Goal: Obtain resource: Download file/media

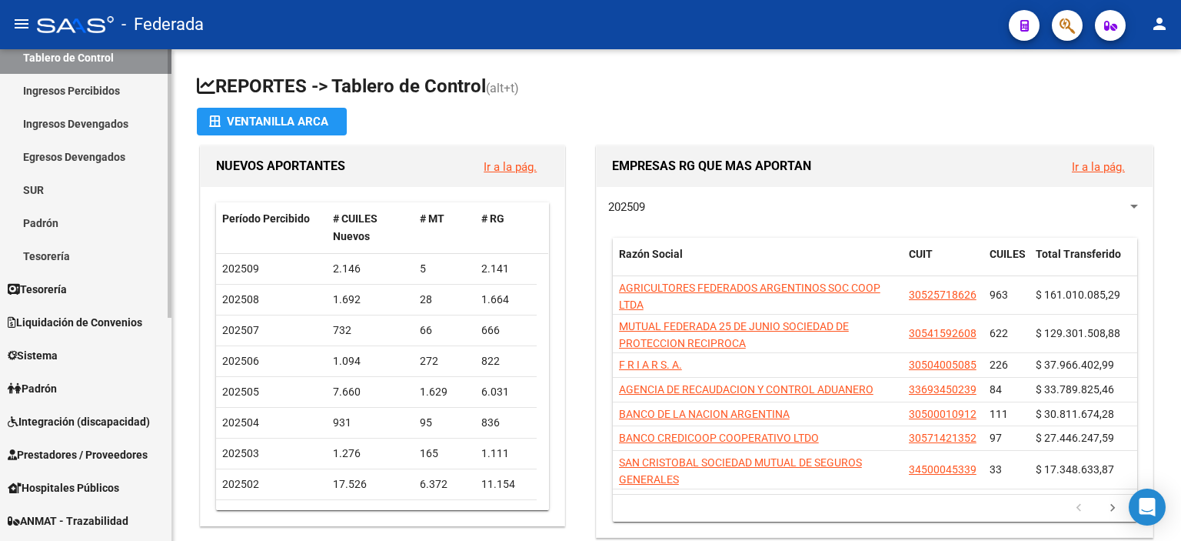
scroll to position [154, 0]
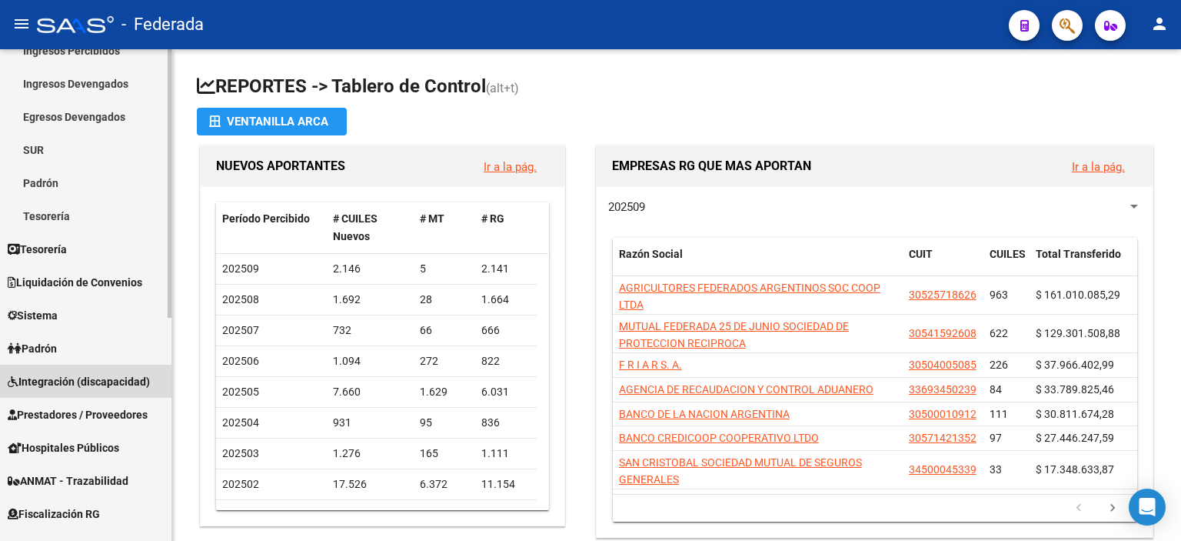
click at [77, 381] on span "Integración (discapacidad)" at bounding box center [79, 381] width 142 height 17
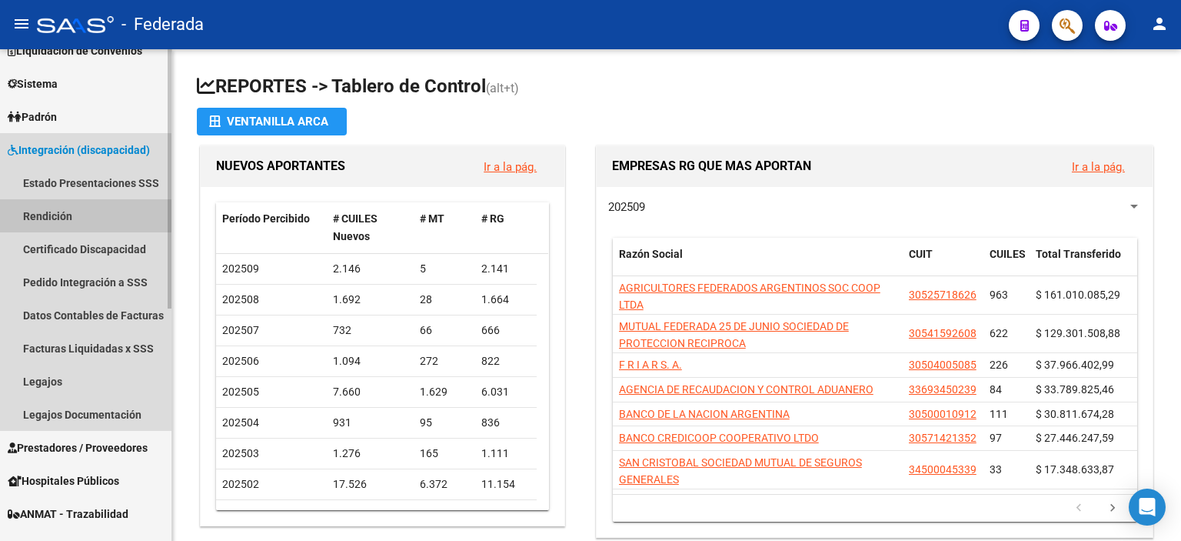
click at [85, 217] on link "Rendición" at bounding box center [85, 215] width 171 height 33
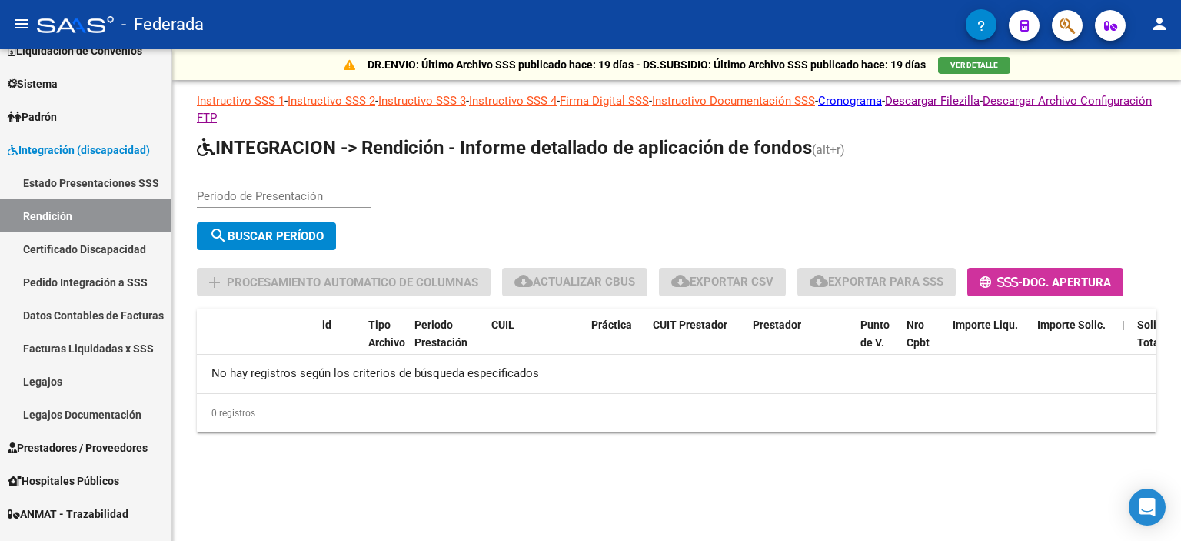
click at [308, 193] on input "Periodo de Presentación" at bounding box center [284, 196] width 174 height 14
type input "202505"
click at [265, 239] on span "search Buscar Período" at bounding box center [266, 236] width 115 height 14
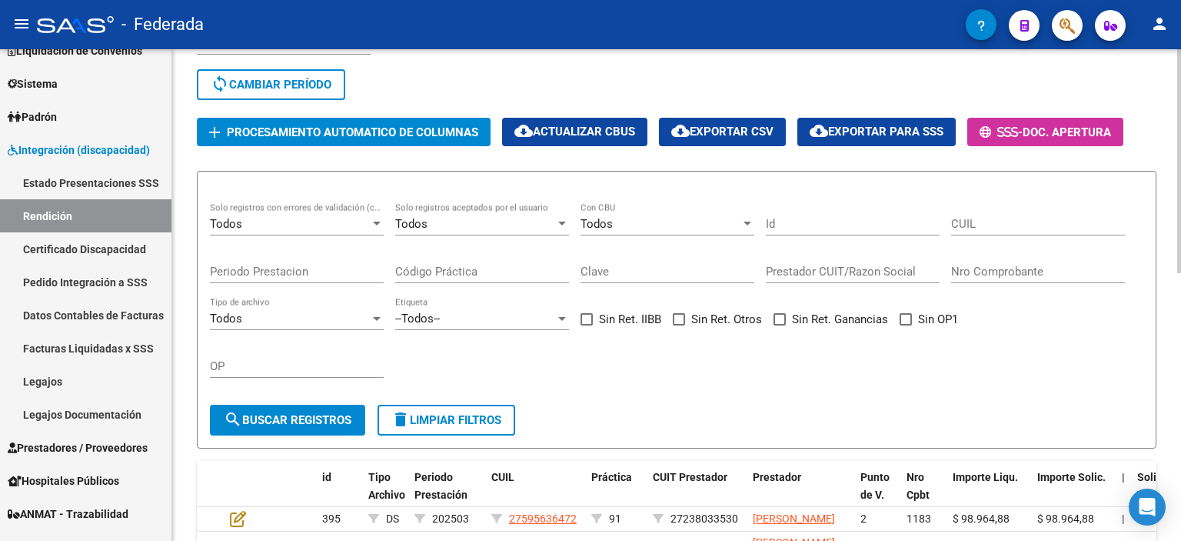
scroll to position [154, 0]
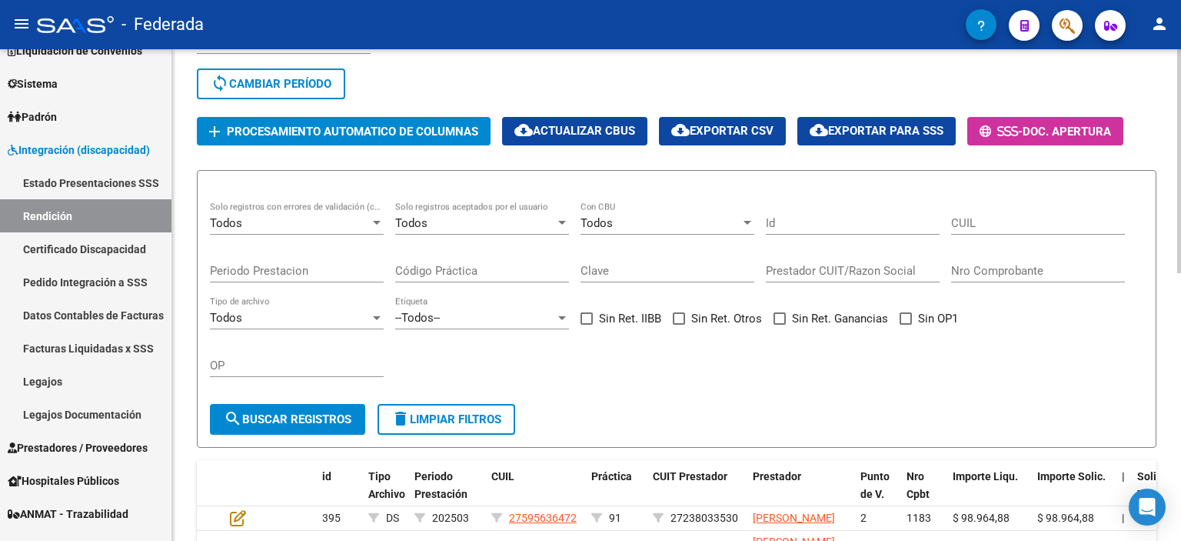
click at [737, 226] on div "Todos" at bounding box center [661, 223] width 160 height 14
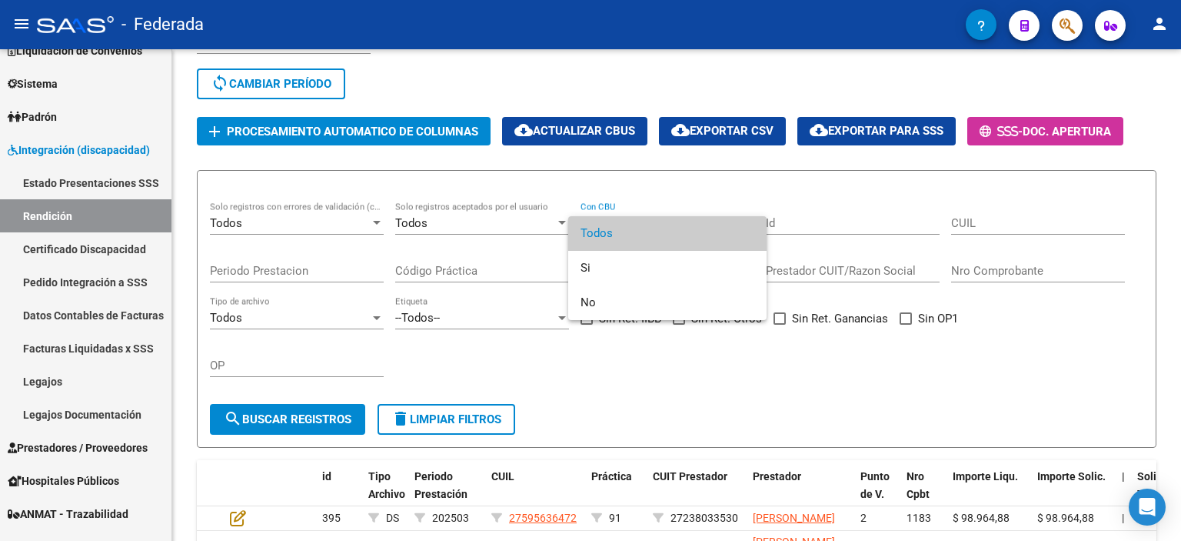
click at [571, 400] on div at bounding box center [590, 270] width 1181 height 541
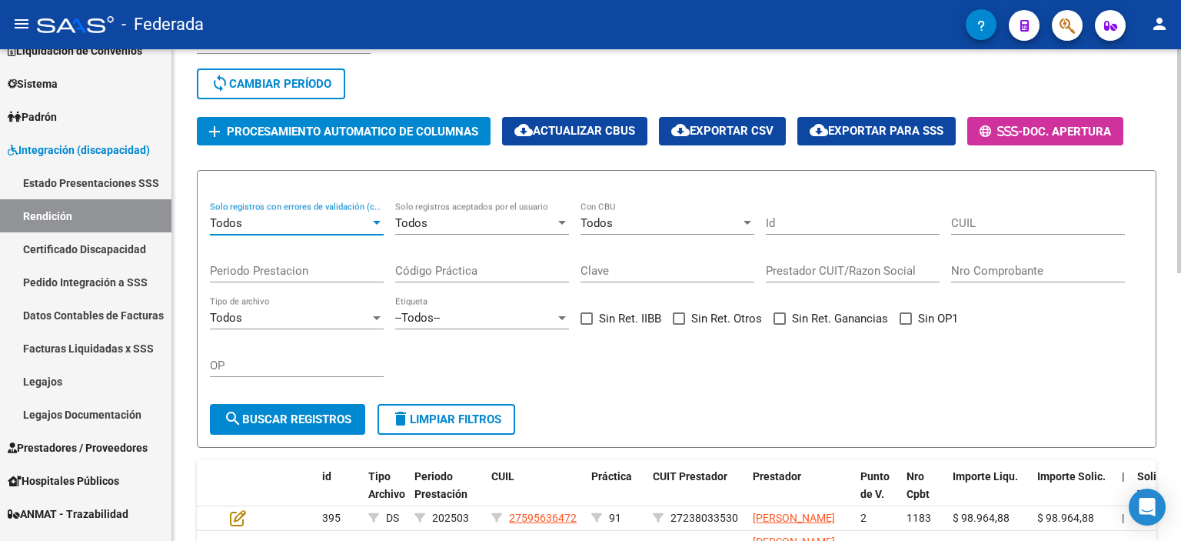
click at [337, 229] on div "Todos" at bounding box center [290, 223] width 160 height 14
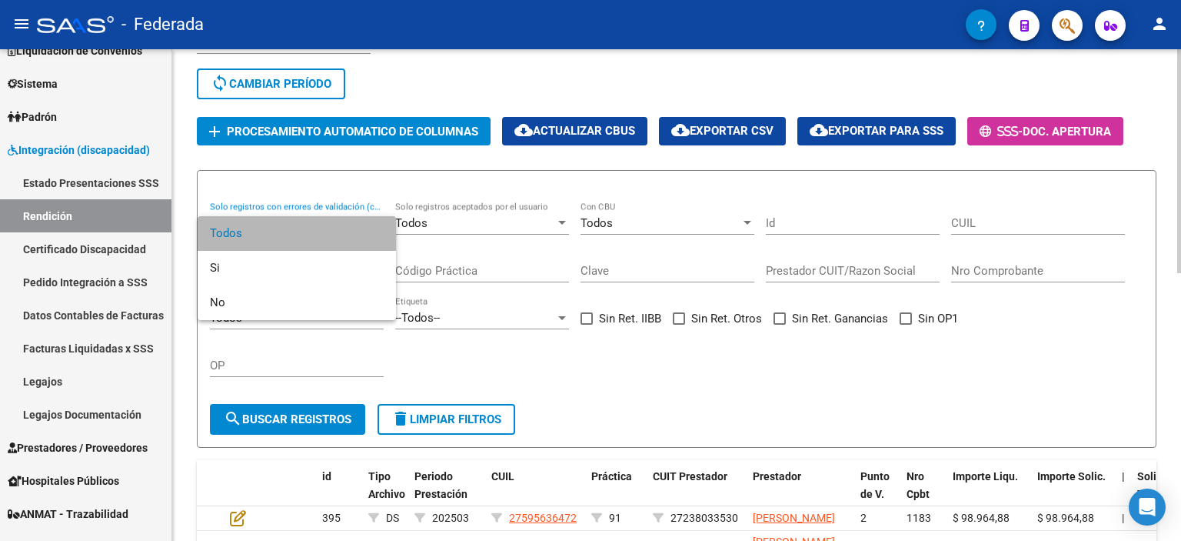
click at [337, 229] on span "Todos" at bounding box center [297, 233] width 174 height 35
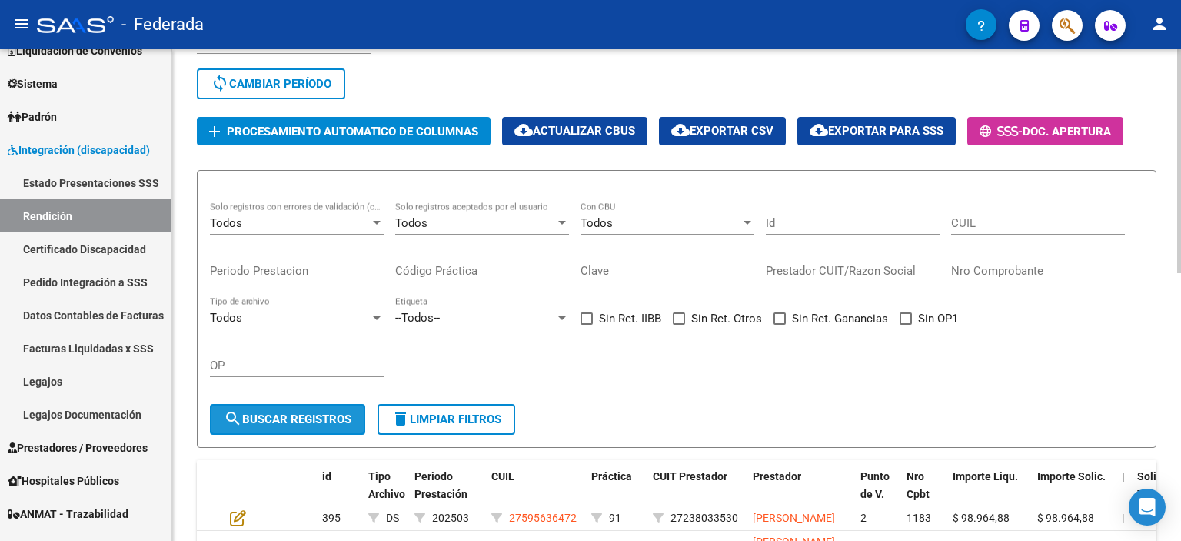
click at [324, 426] on span "search Buscar registros" at bounding box center [288, 419] width 128 height 14
click at [713, 230] on div "Todos" at bounding box center [661, 223] width 160 height 14
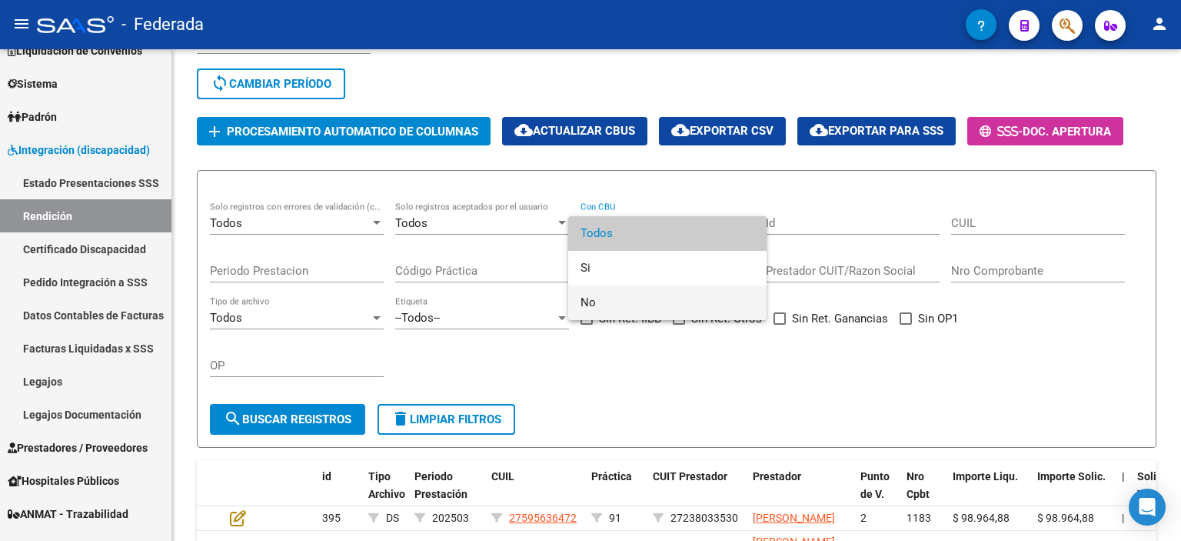
click at [691, 291] on span "No" at bounding box center [668, 302] width 174 height 35
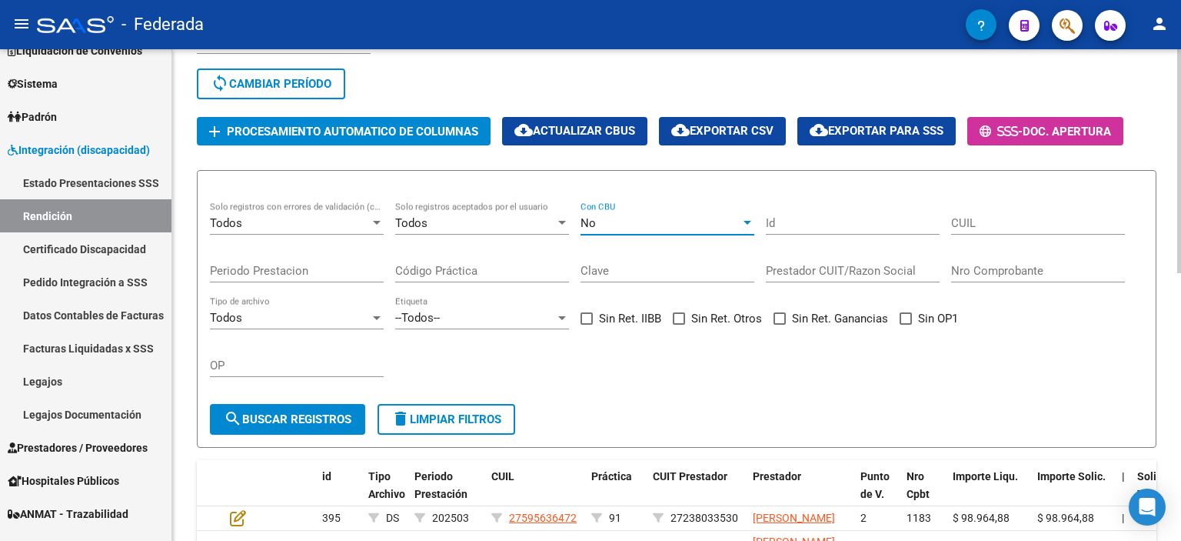
click at [331, 424] on span "search Buscar registros" at bounding box center [288, 419] width 128 height 14
click at [587, 230] on span "No" at bounding box center [588, 223] width 15 height 14
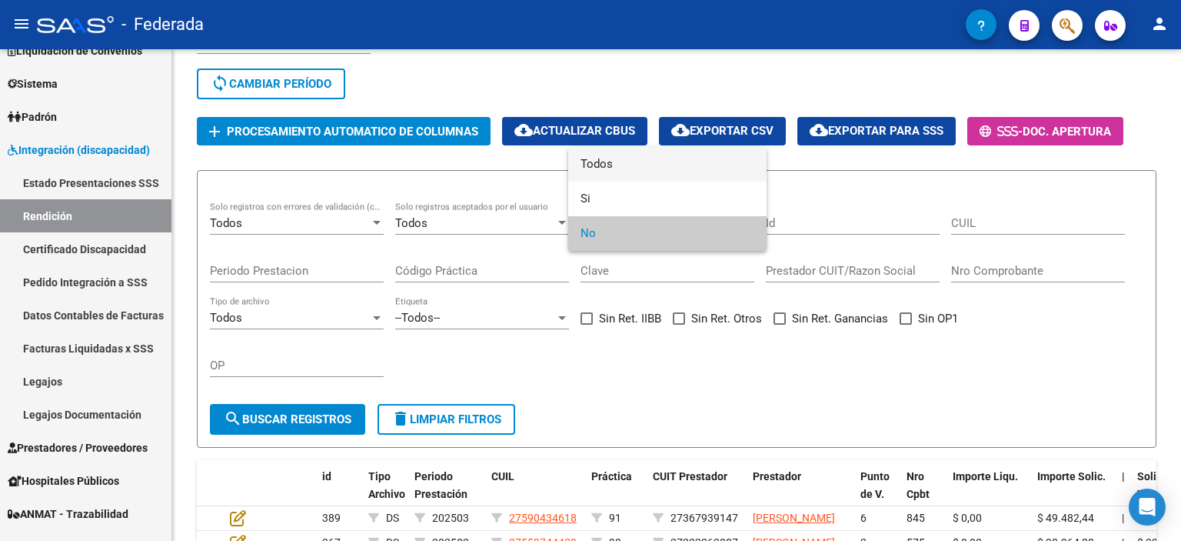
click at [597, 171] on span "Todos" at bounding box center [668, 164] width 174 height 35
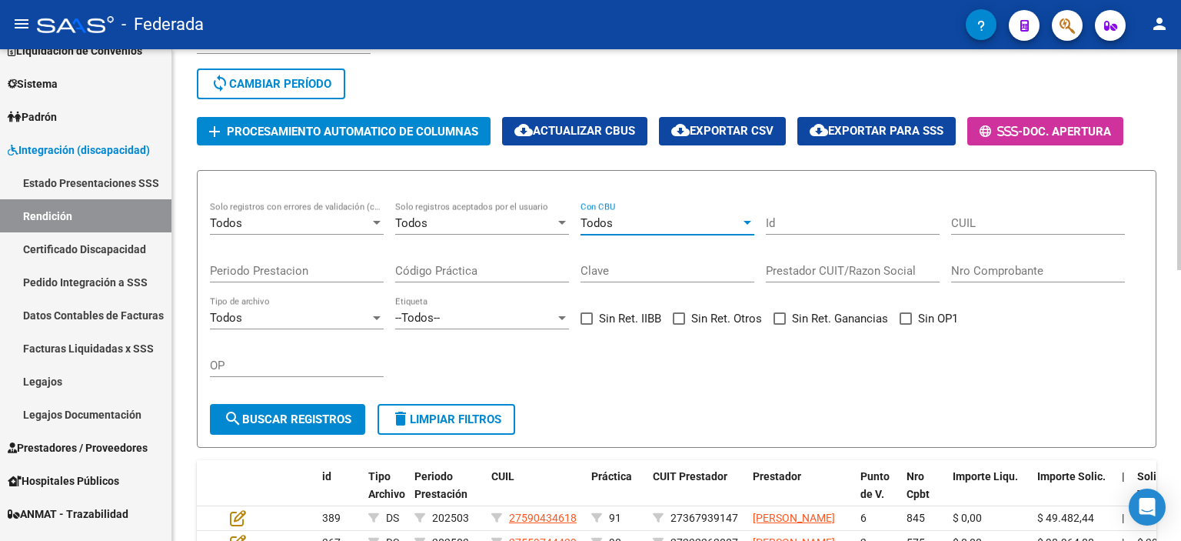
click at [347, 421] on span "search Buscar registros" at bounding box center [288, 419] width 128 height 14
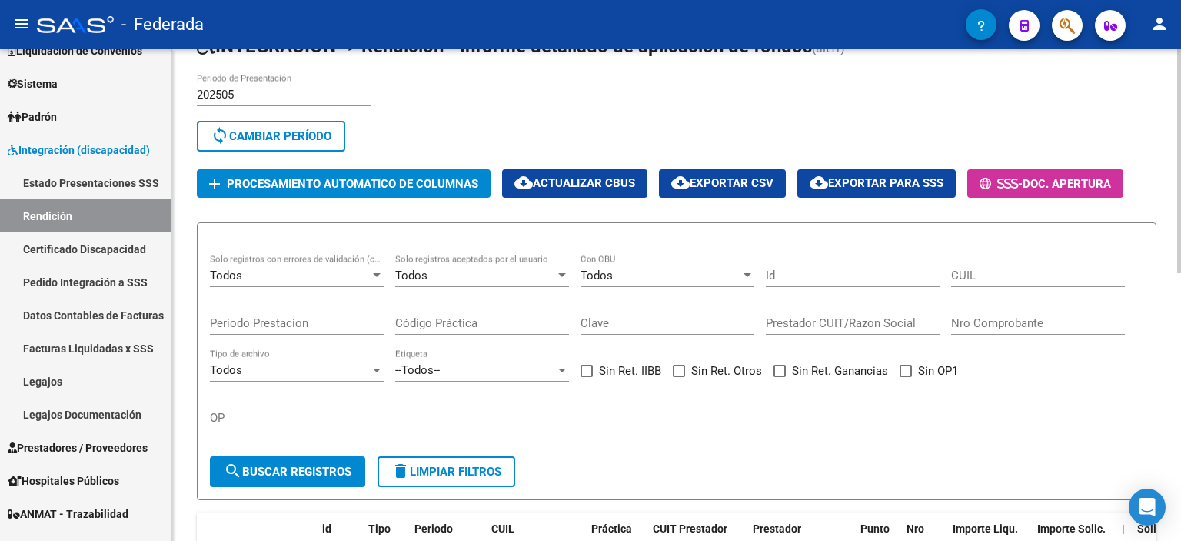
scroll to position [77, 0]
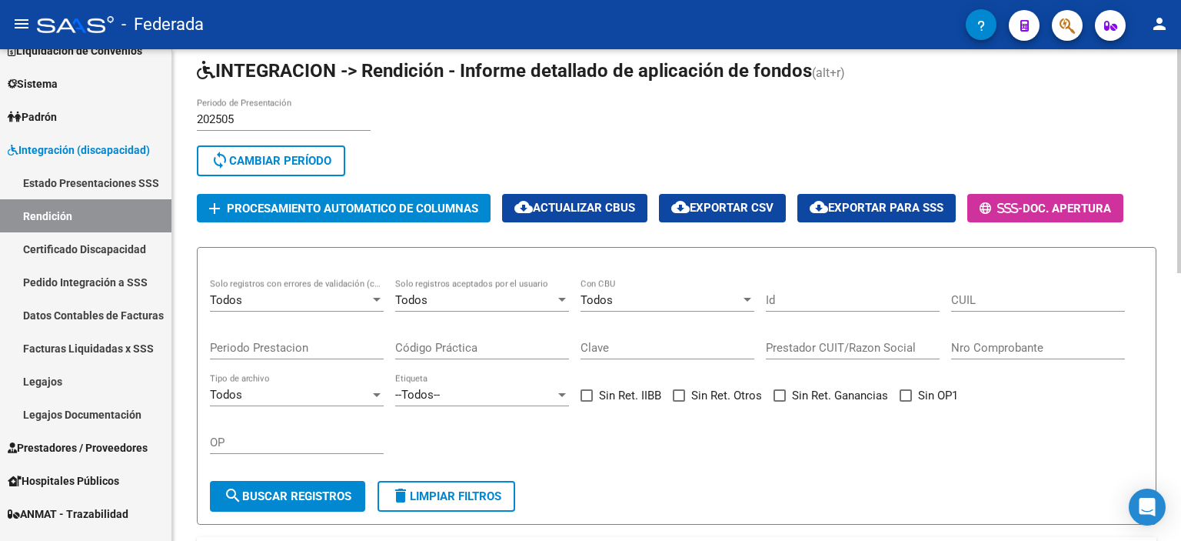
click at [726, 204] on span "cloud_download Exportar CSV" at bounding box center [722, 208] width 102 height 14
